Goal: Task Accomplishment & Management: Complete application form

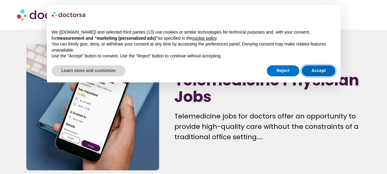
click at [324, 70] on button "Accept" at bounding box center [319, 71] width 34 height 11
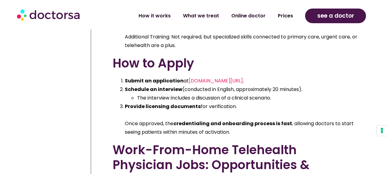
scroll to position [2747, 0]
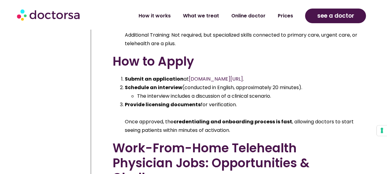
click at [212, 79] on span "[DOMAIN_NAME][URL]" at bounding box center [216, 79] width 54 height 7
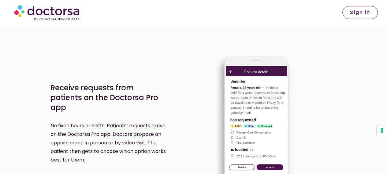
scroll to position [396, 0]
